Goal: Task Accomplishment & Management: Manage account settings

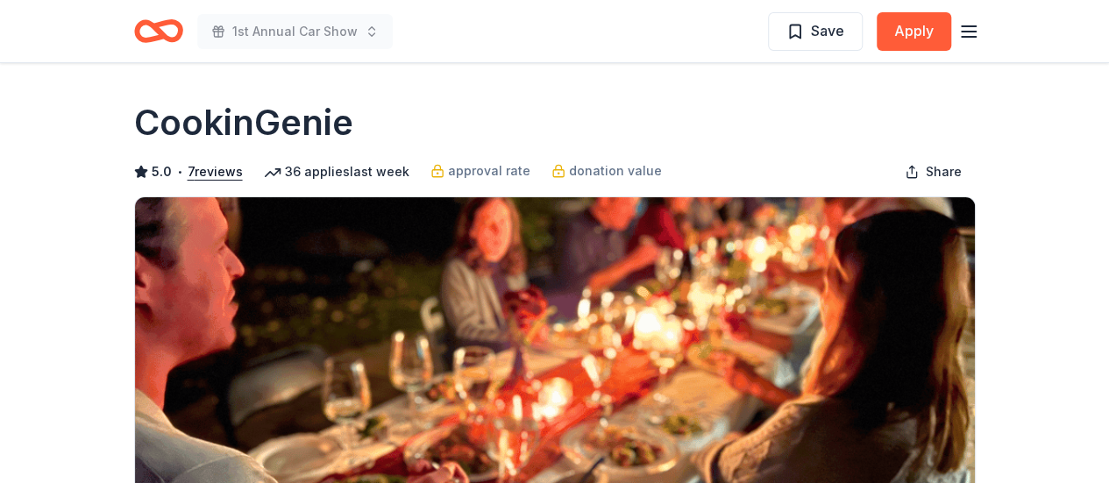
click at [160, 22] on icon "Home" at bounding box center [166, 31] width 27 height 18
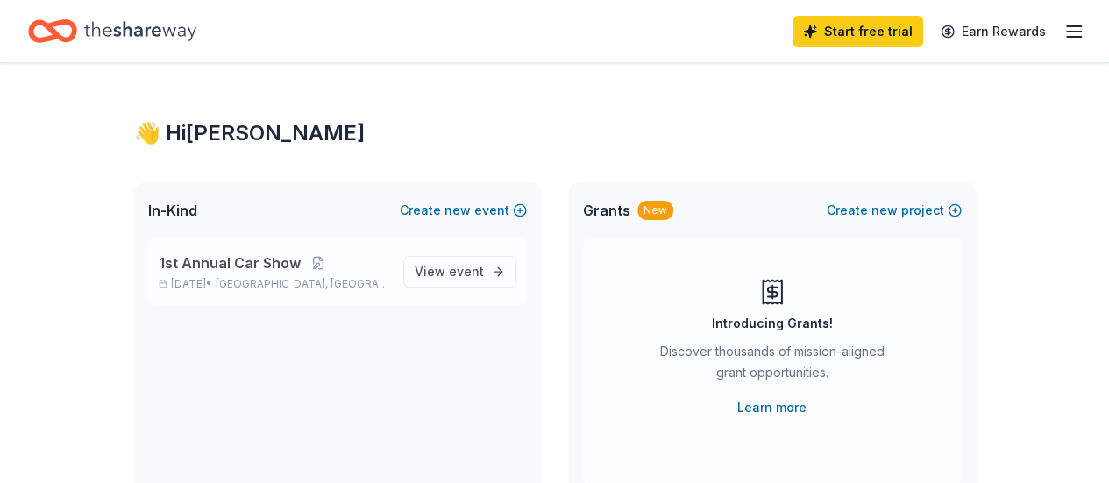
click at [263, 267] on span "1st Annual Car Show" at bounding box center [230, 262] width 142 height 21
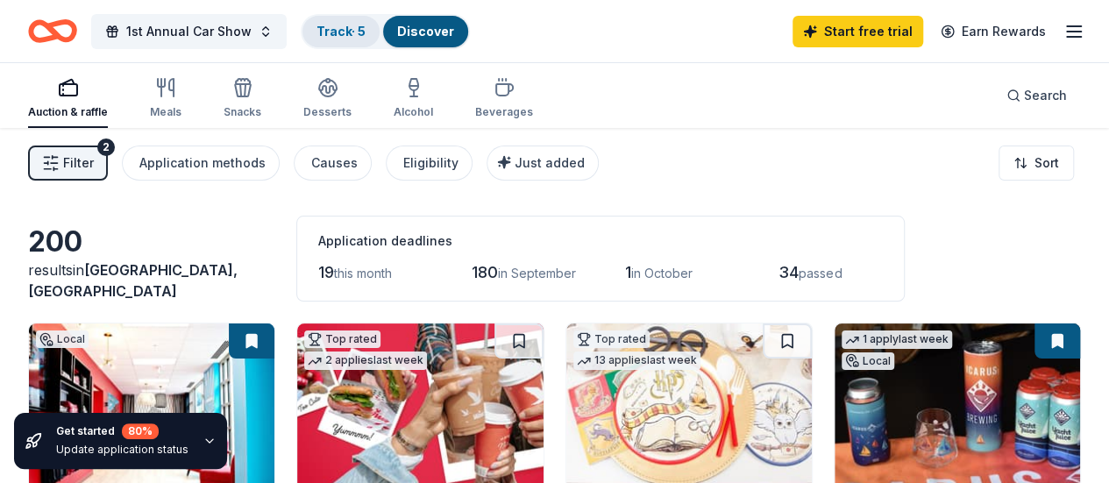
click at [359, 32] on link "Track · 5" at bounding box center [341, 31] width 49 height 15
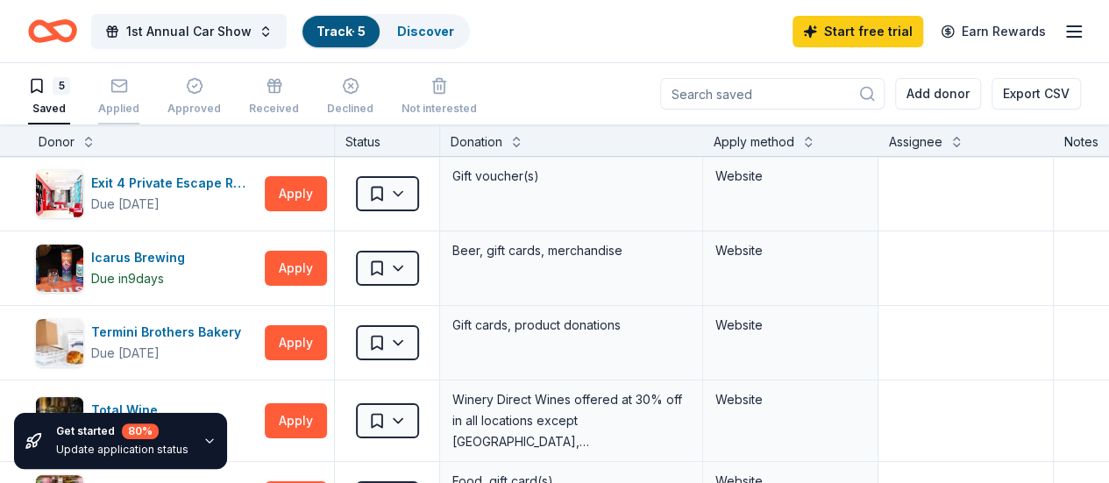
click at [129, 98] on div "Applied" at bounding box center [118, 96] width 41 height 39
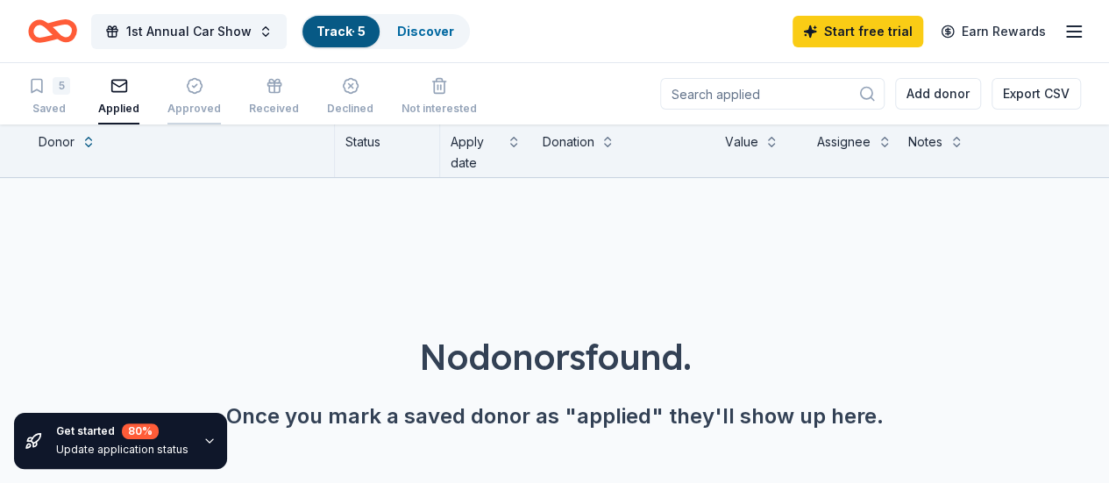
click at [193, 103] on div "Approved" at bounding box center [193, 109] width 53 height 14
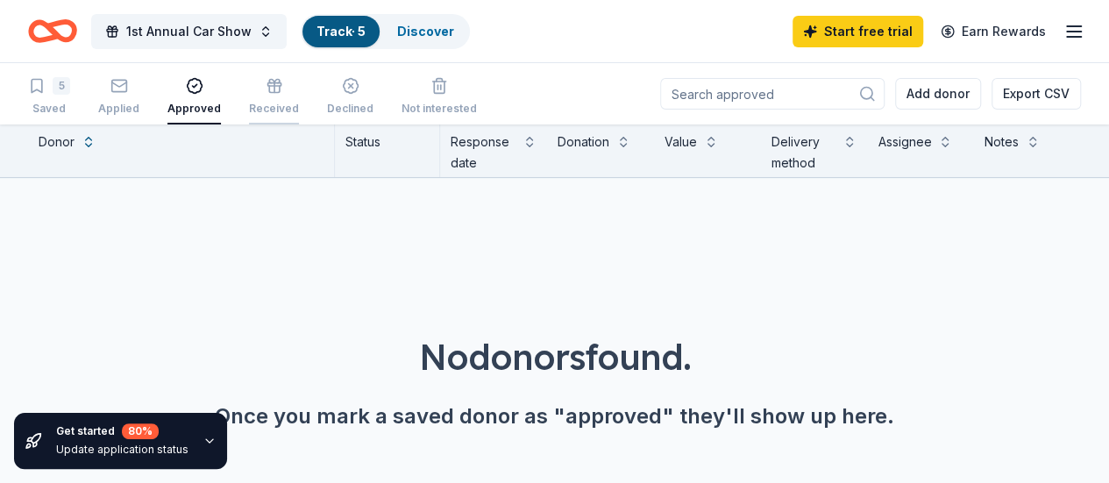
click at [274, 88] on icon "button" at bounding box center [274, 88] width 0 height 10
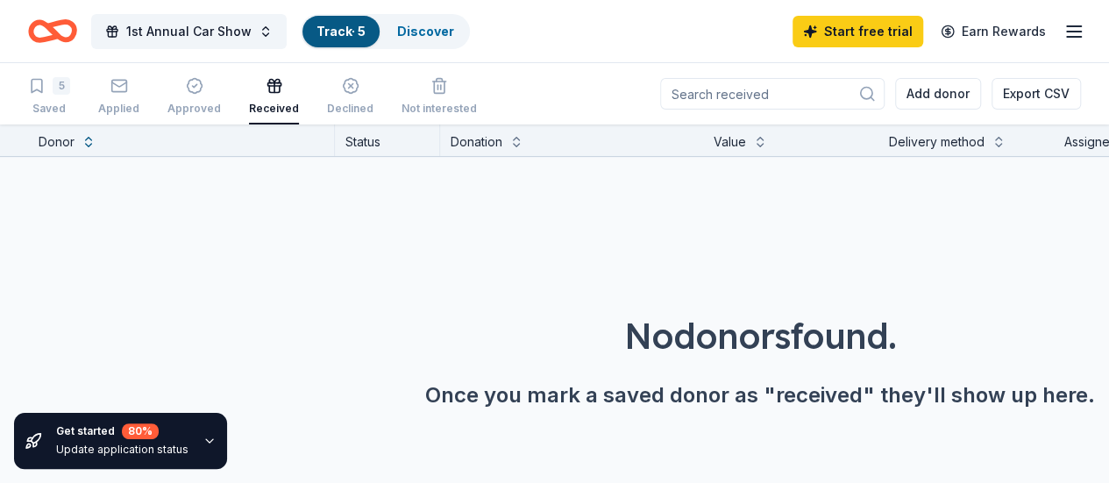
click at [66, 31] on icon "Home" at bounding box center [60, 31] width 27 height 18
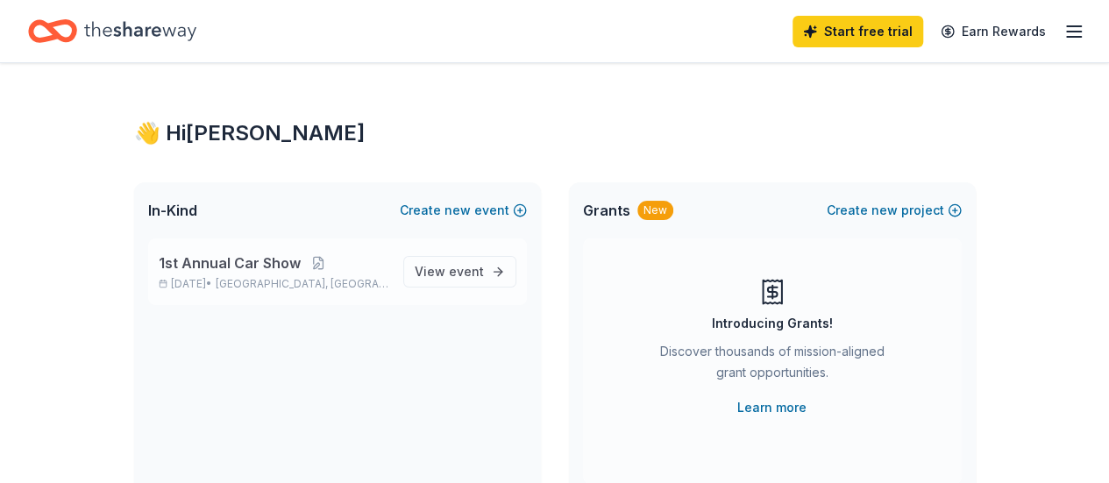
click at [245, 270] on span "1st Annual Car Show" at bounding box center [230, 262] width 142 height 21
click at [268, 257] on span "1st Annual Car Show" at bounding box center [230, 262] width 142 height 21
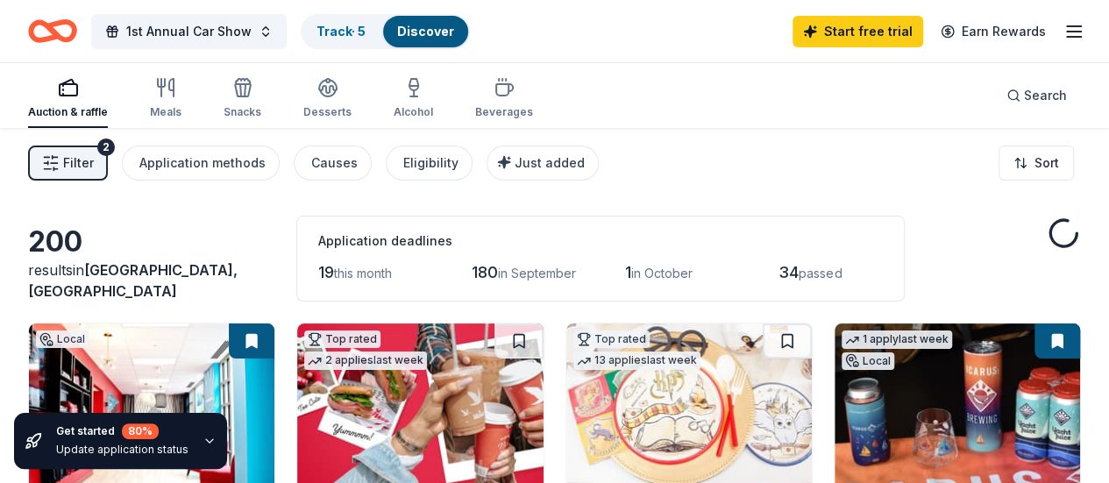
click at [77, 32] on icon "Home" at bounding box center [52, 31] width 49 height 41
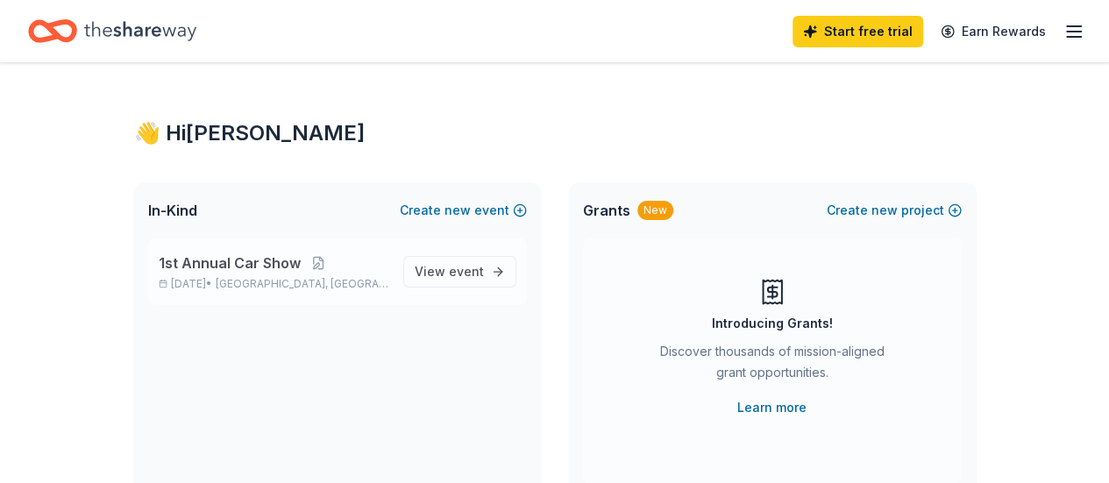
click at [231, 252] on div "1st Annual Car Show [DATE] • [GEOGRAPHIC_DATA], [GEOGRAPHIC_DATA] View event" at bounding box center [337, 271] width 379 height 67
click at [238, 255] on span "1st Annual Car Show" at bounding box center [230, 262] width 142 height 21
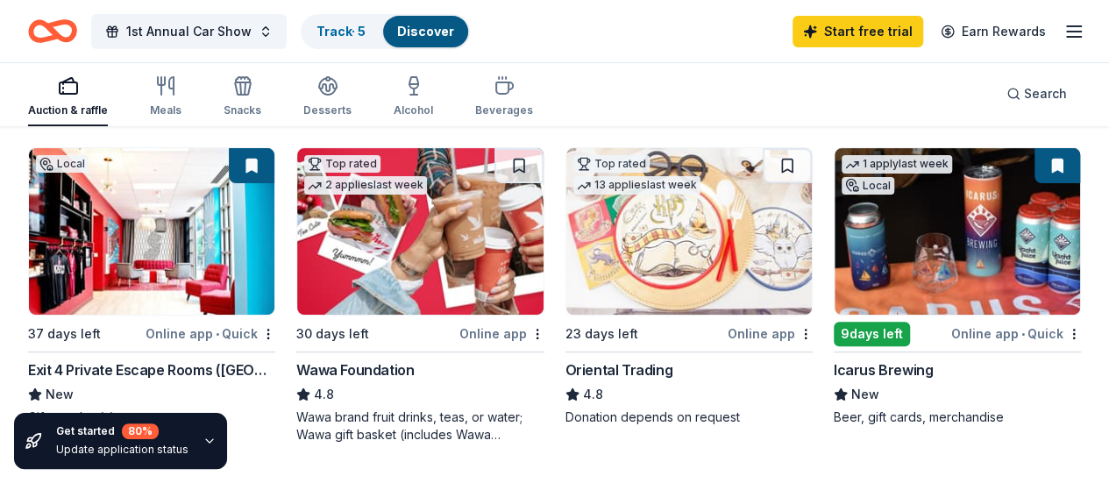
scroll to position [263, 0]
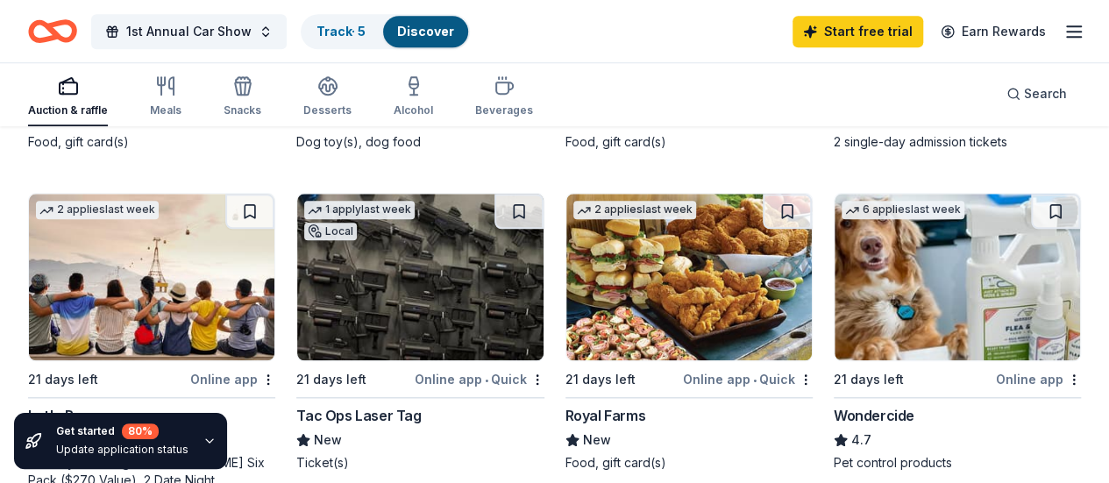
scroll to position [877, 0]
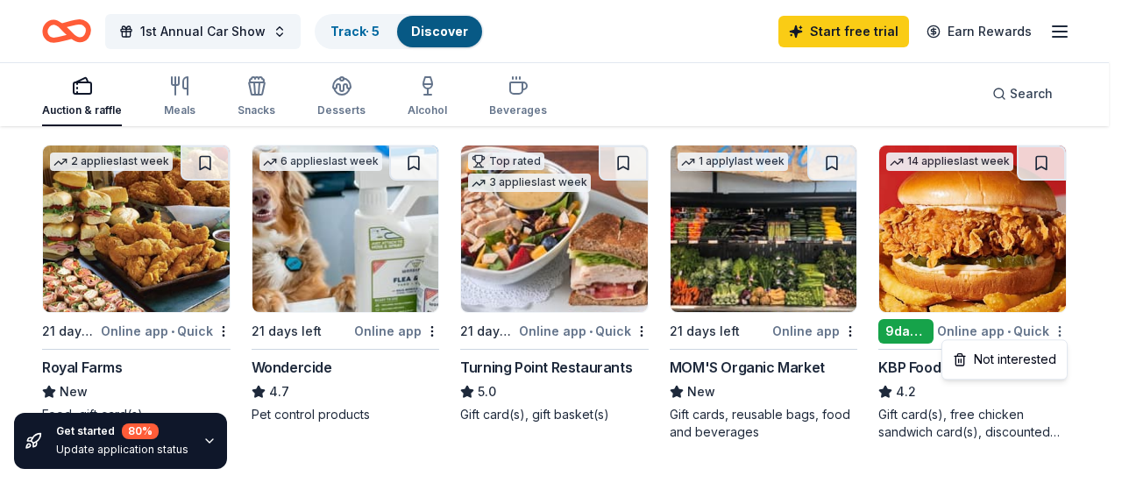
click at [1035, 353] on div "Not interested" at bounding box center [1004, 360] width 117 height 32
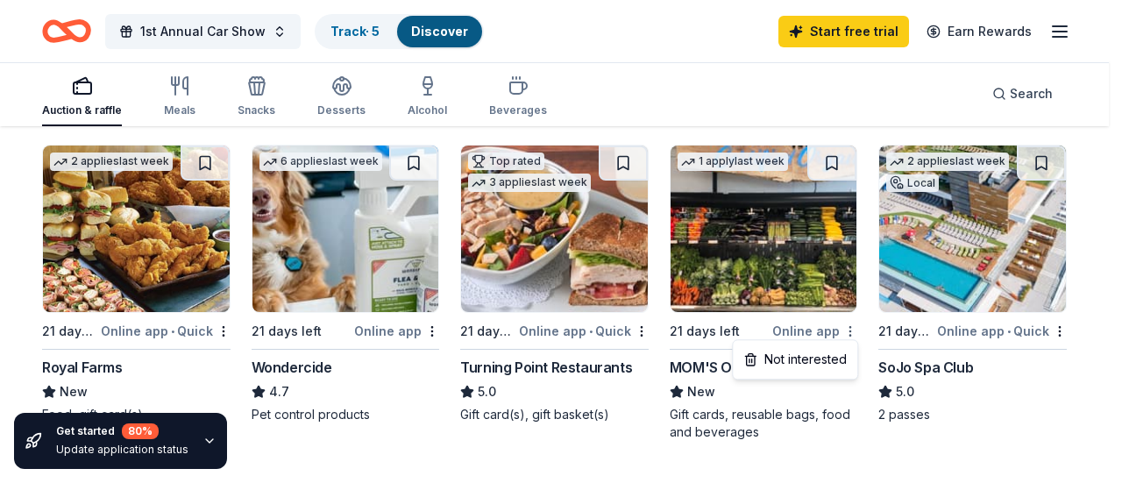
click at [822, 359] on div "Not interested" at bounding box center [794, 360] width 117 height 32
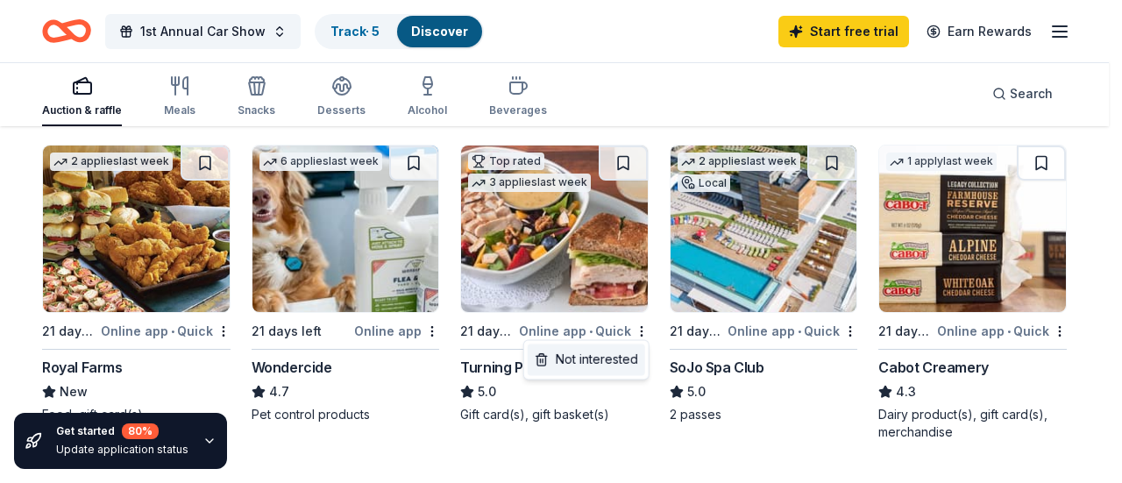
click at [616, 354] on div "Not interested" at bounding box center [586, 360] width 117 height 32
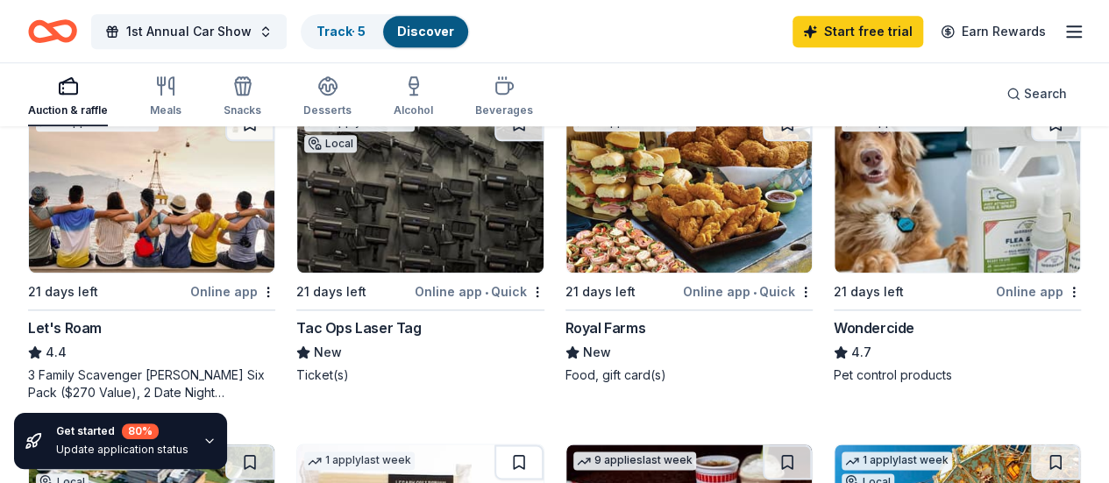
click at [89, 473] on div "Local" at bounding box center [62, 482] width 53 height 18
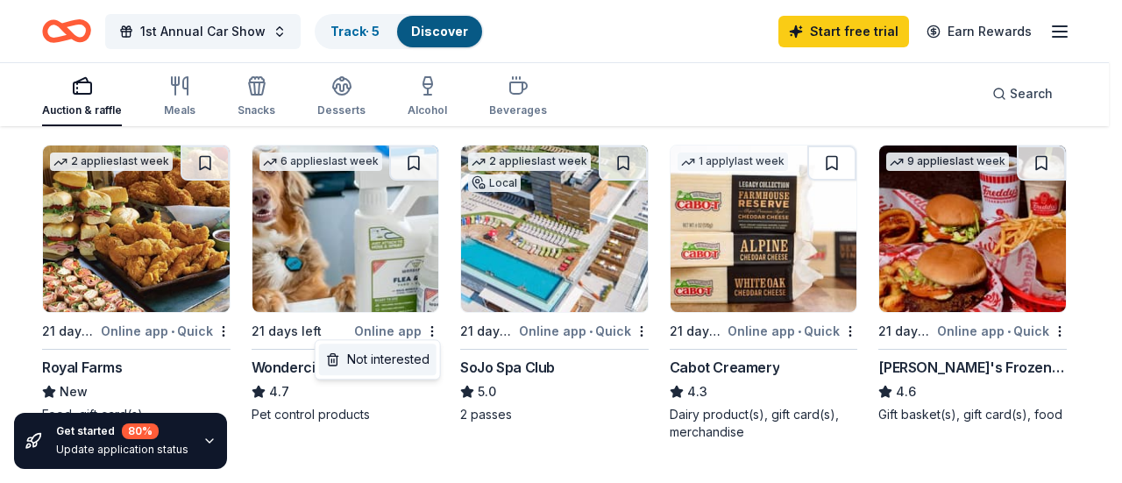
click at [417, 356] on div "Not interested" at bounding box center [377, 360] width 117 height 32
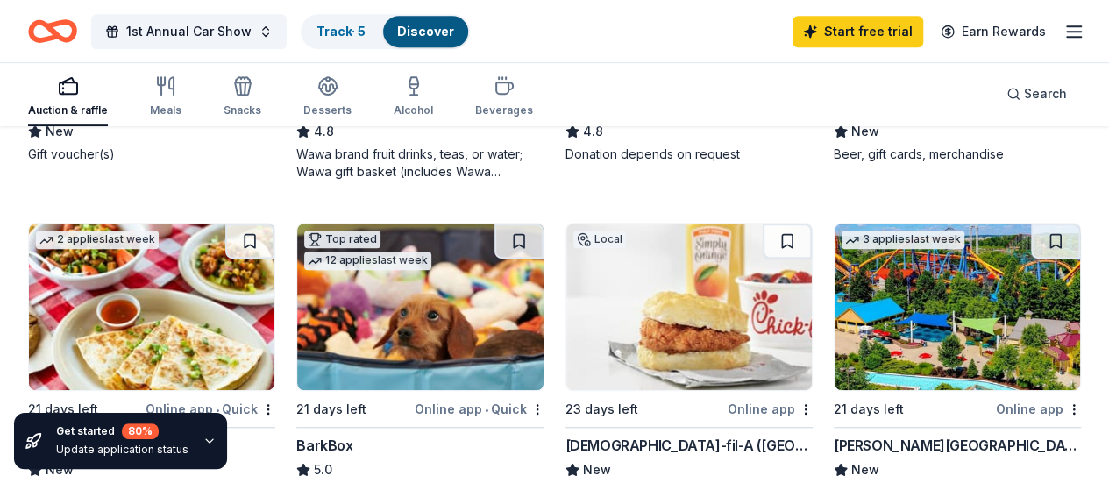
scroll to position [526, 0]
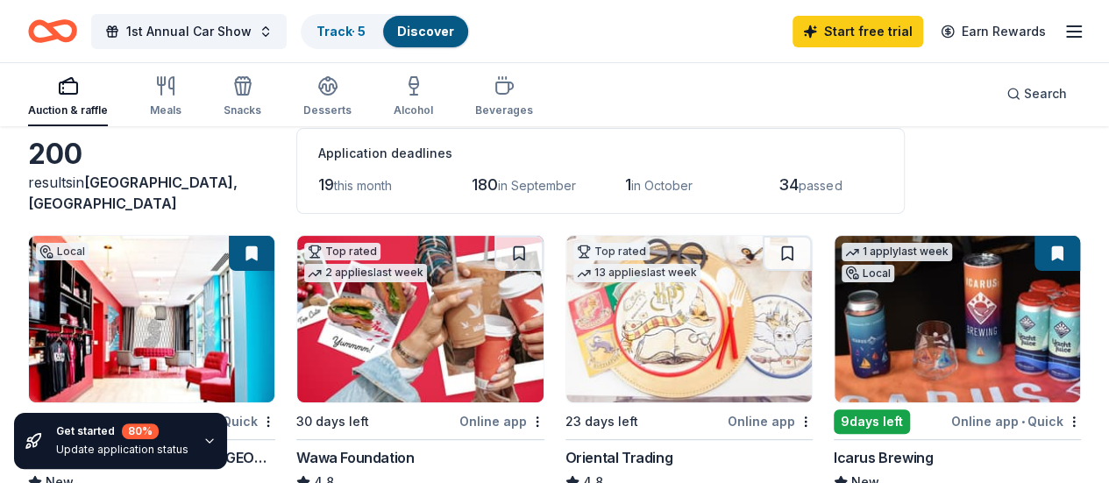
scroll to position [0, 0]
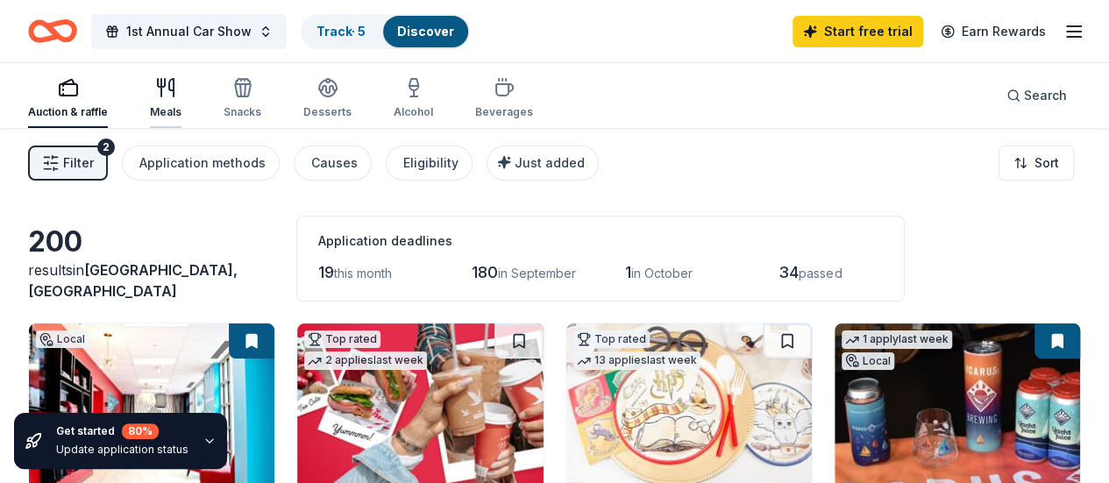
click at [167, 103] on div "Meals" at bounding box center [166, 98] width 32 height 42
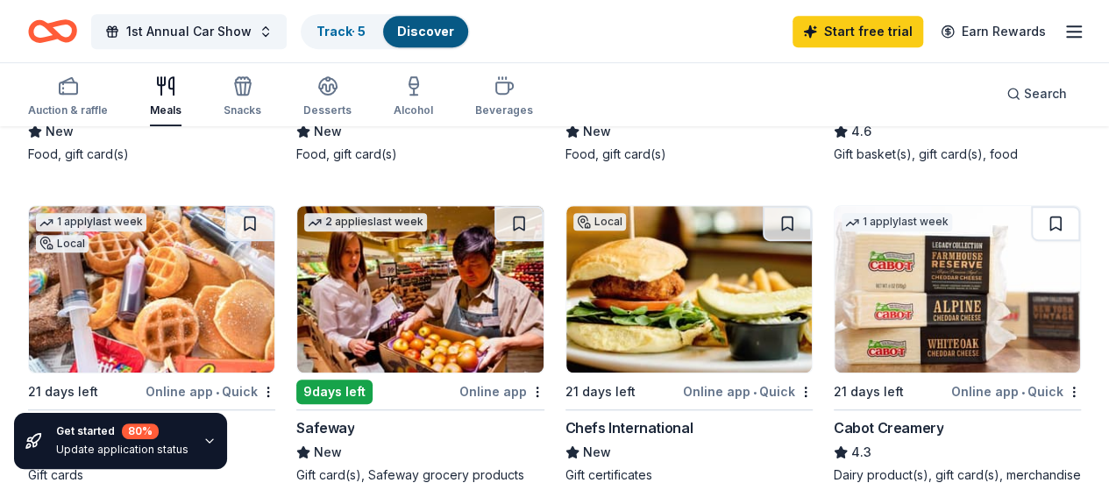
scroll to position [526, 0]
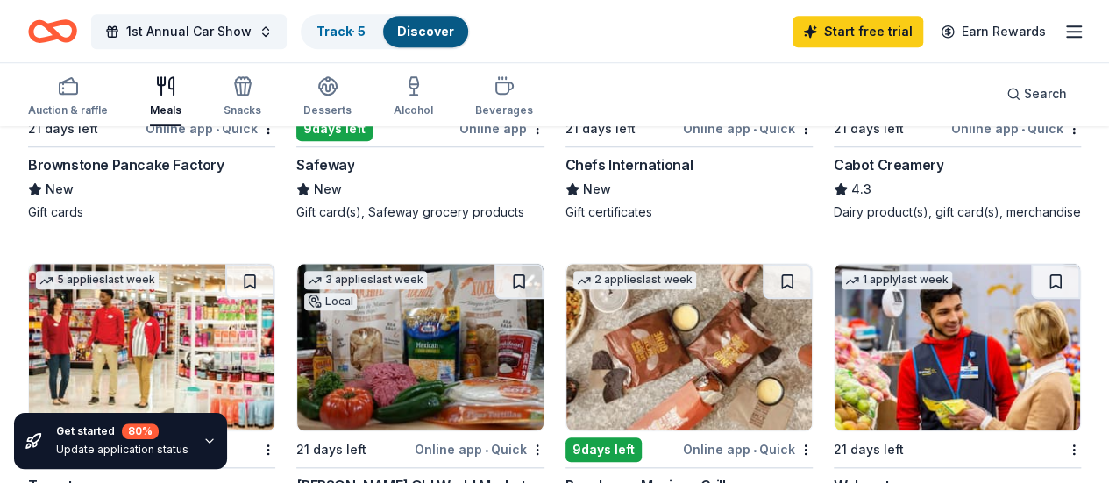
scroll to position [789, 0]
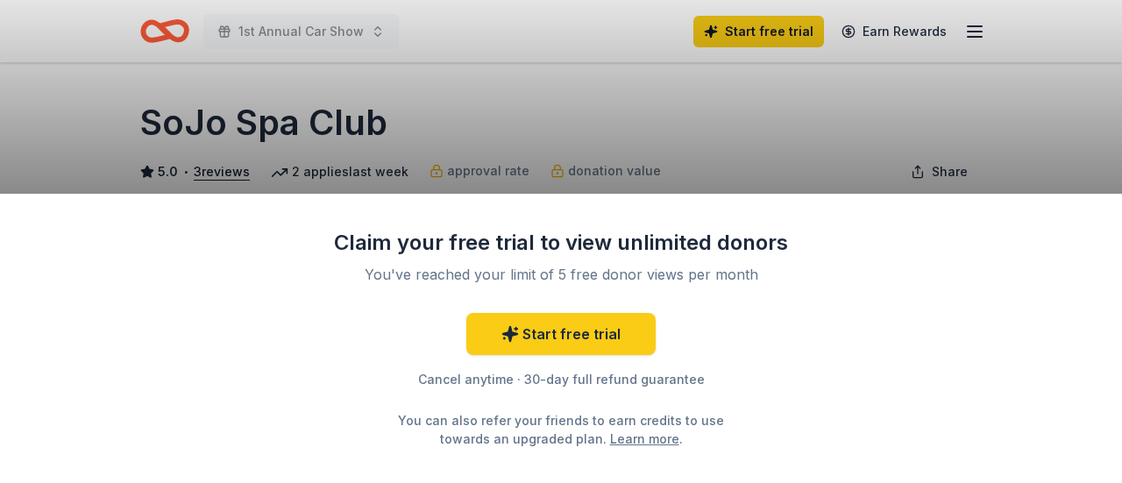
click at [645, 108] on div "Claim your free trial to view unlimited donors You've reached your limit of 5 f…" at bounding box center [561, 241] width 1122 height 483
click at [806, 159] on div "Claim your free trial to view unlimited donors You've reached your limit of 5 f…" at bounding box center [561, 241] width 1122 height 483
click at [465, 152] on div "Claim your free trial to view unlimited donors You've reached your limit of 5 f…" at bounding box center [561, 241] width 1122 height 483
click at [482, 132] on div "Claim your free trial to view unlimited donors You've reached your limit of 5 f…" at bounding box center [561, 241] width 1122 height 483
